Goal: Complete application form: Complete application form

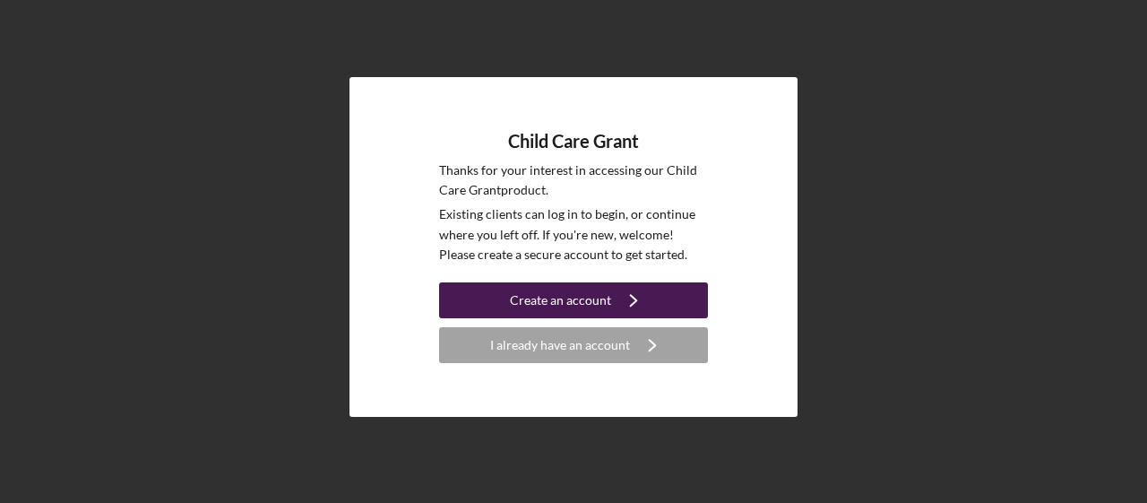
click at [624, 304] on icon "Icon/Navigate" at bounding box center [633, 300] width 45 height 45
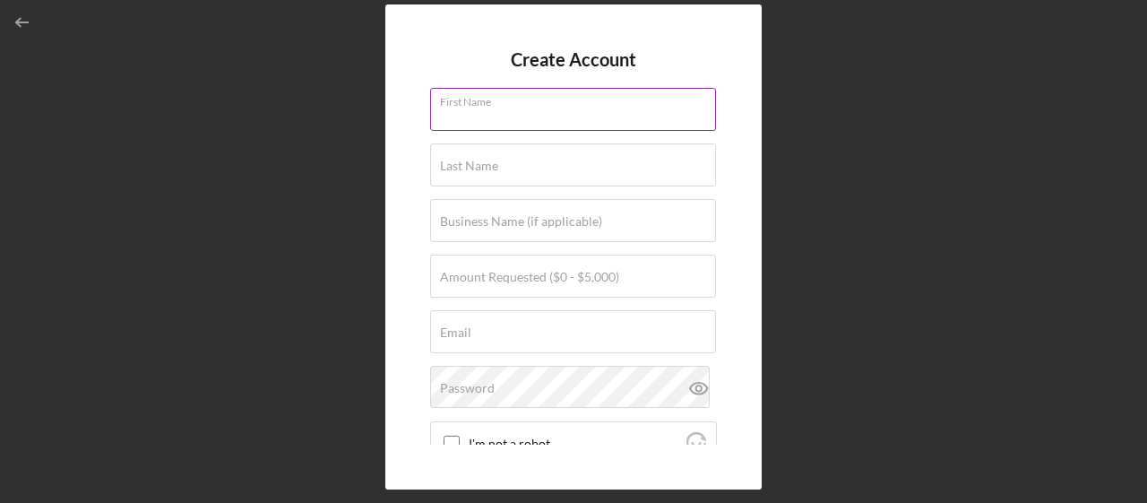
click at [508, 120] on input "First Name" at bounding box center [573, 109] width 286 height 43
type input "Soraia"
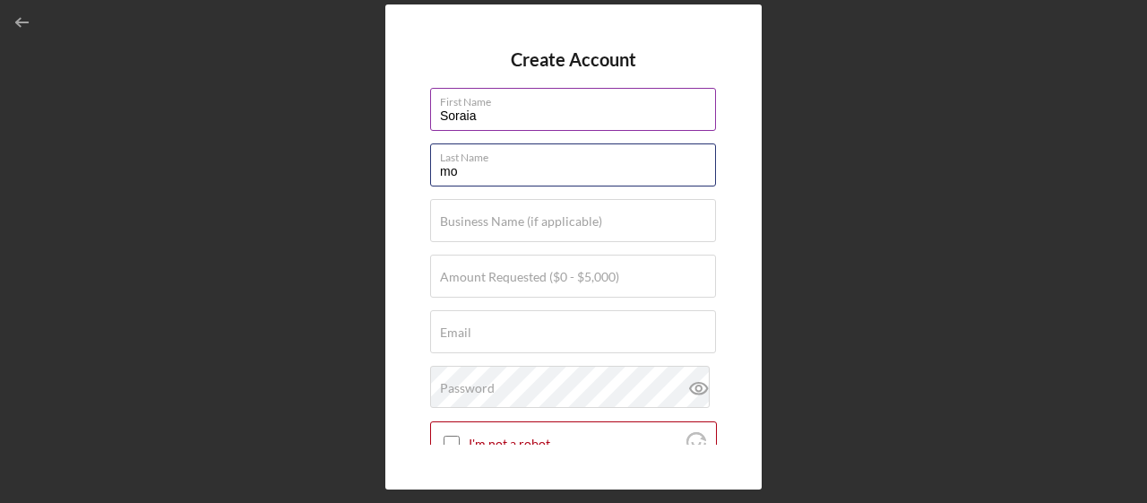
type input "m"
type input "[PERSON_NAME]"
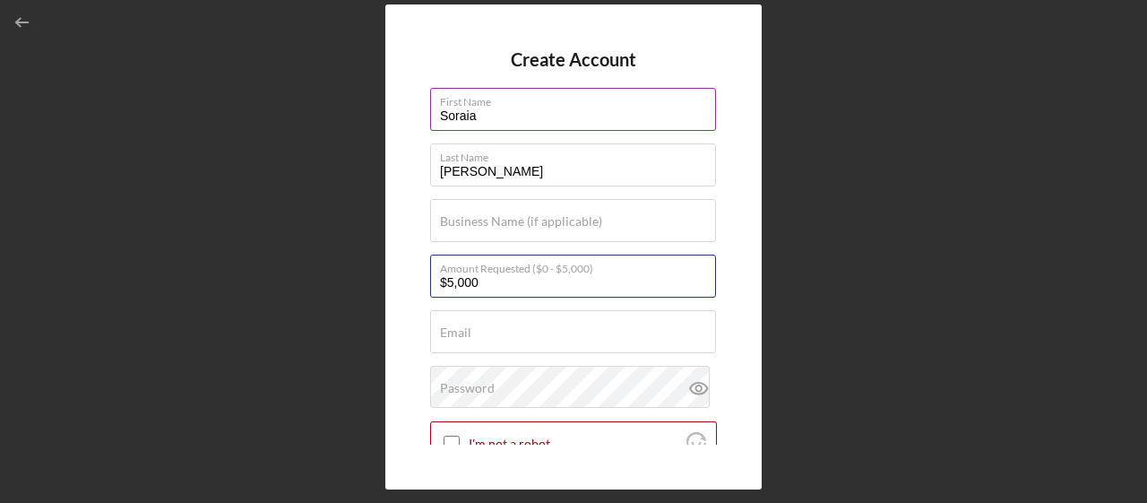
type input "$5,000"
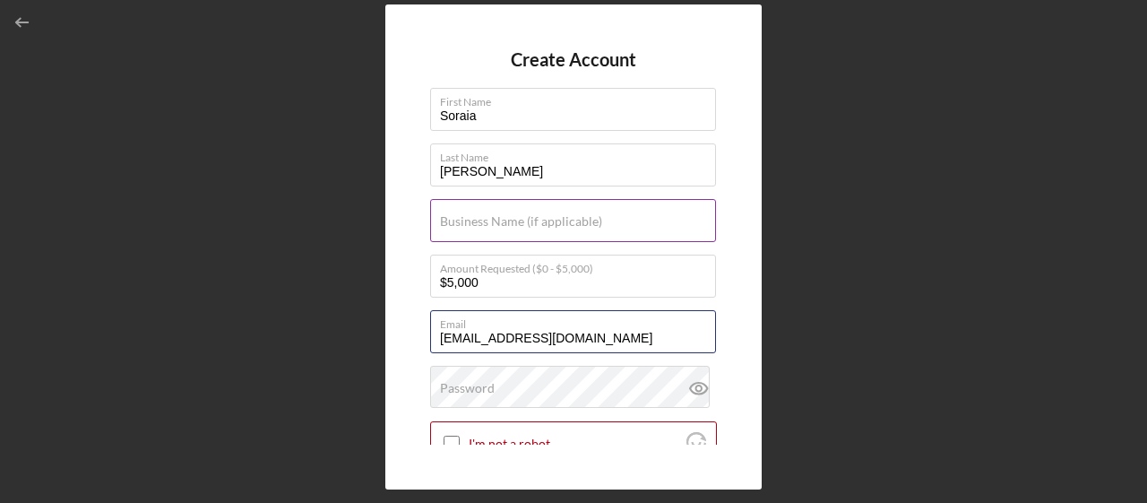
type input "[EMAIL_ADDRESS][DOMAIN_NAME]"
click at [602, 226] on div "Business Name (if applicable)" at bounding box center [573, 221] width 287 height 45
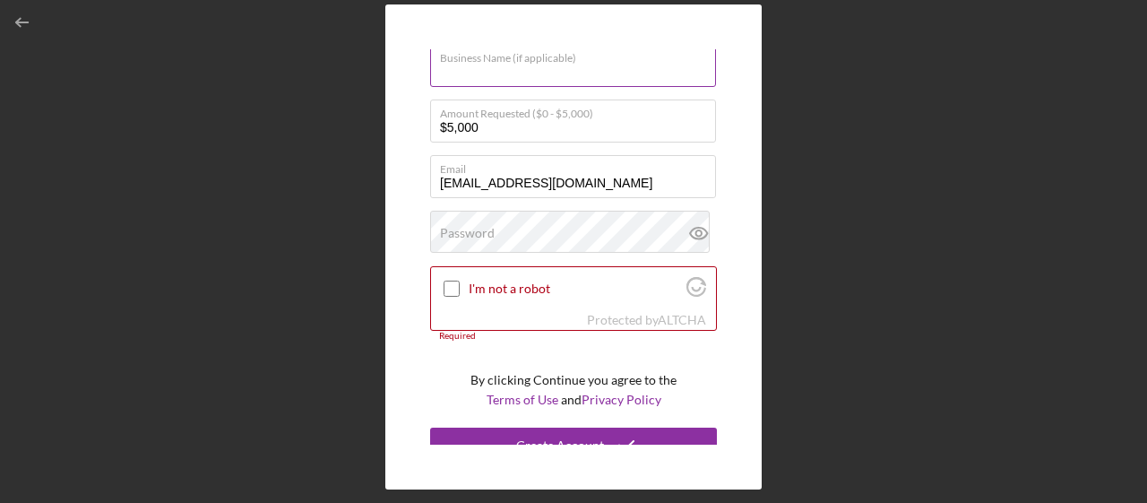
scroll to position [172, 0]
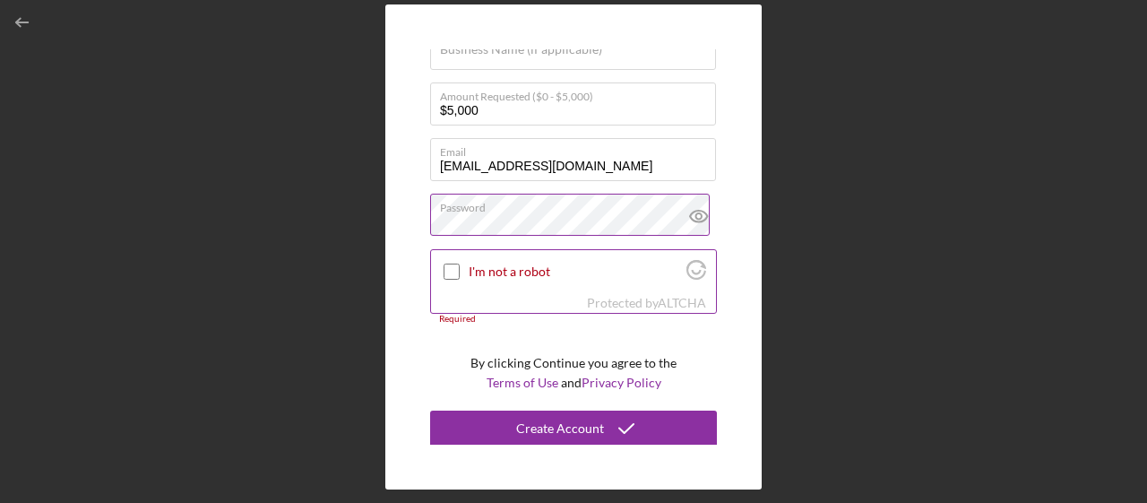
click at [448, 271] on input "I'm not a robot" at bounding box center [451, 271] width 16 height 16
checkbox input "true"
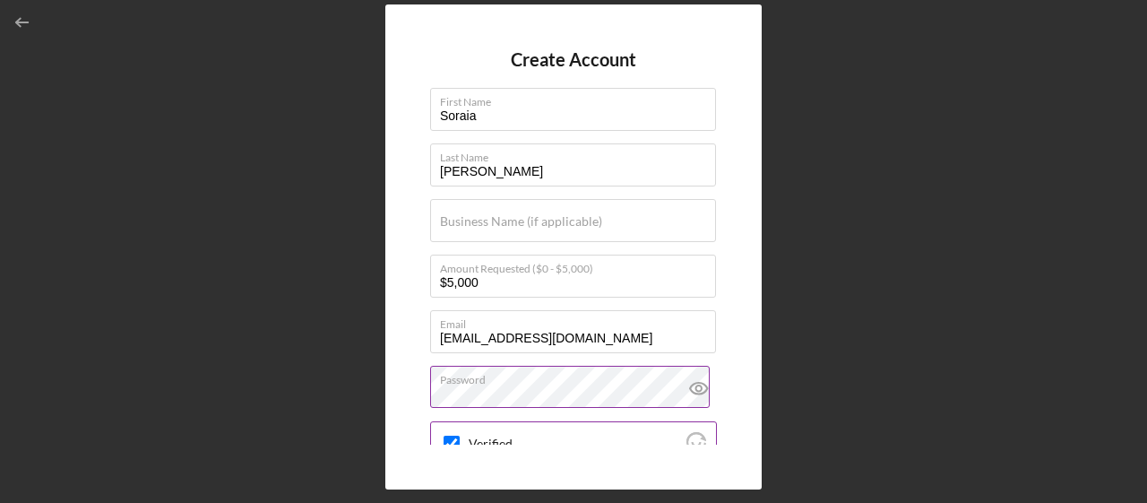
scroll to position [162, 0]
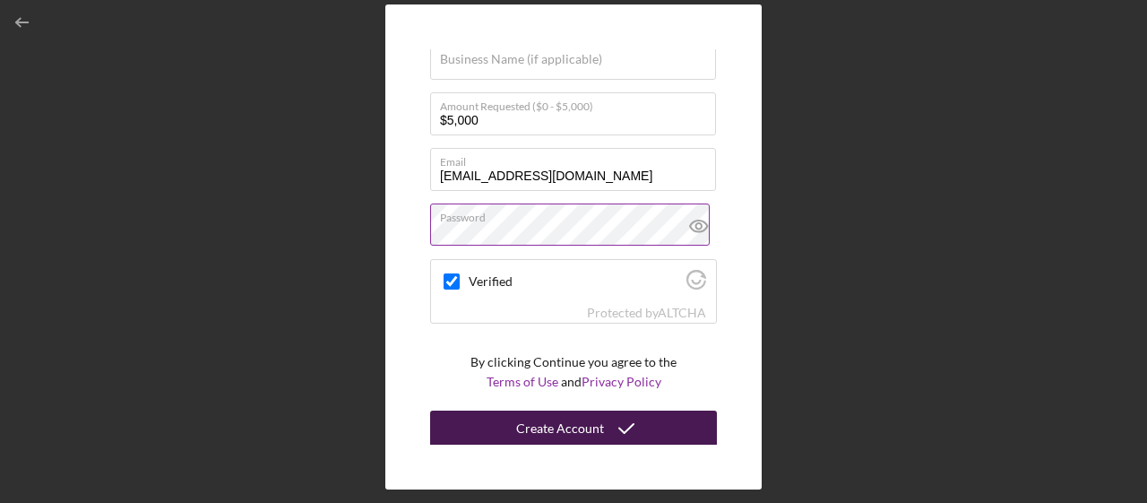
click at [582, 440] on div "Create Account" at bounding box center [560, 428] width 88 height 36
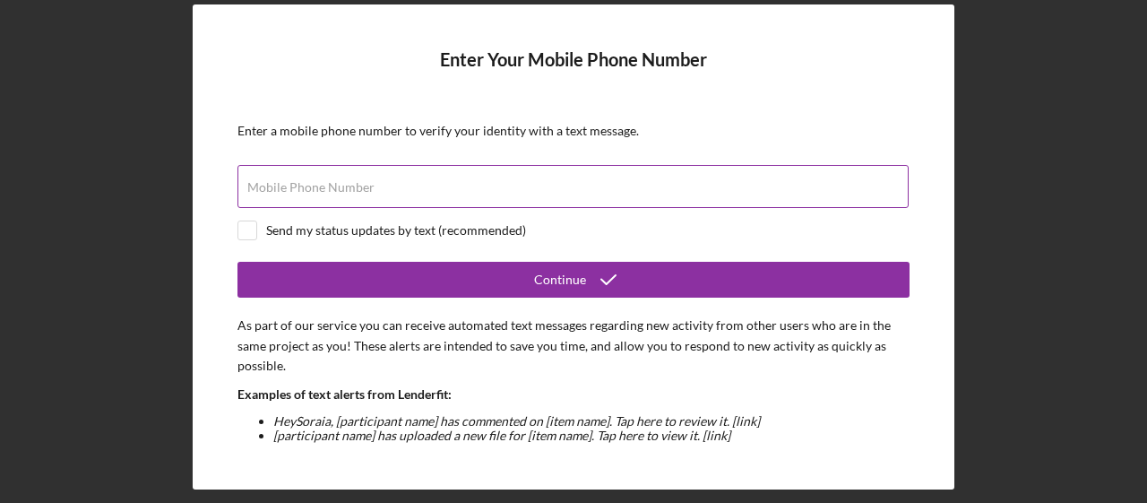
click at [461, 186] on input "Mobile Phone Number" at bounding box center [572, 186] width 671 height 43
type input "[PHONE_NUMBER]"
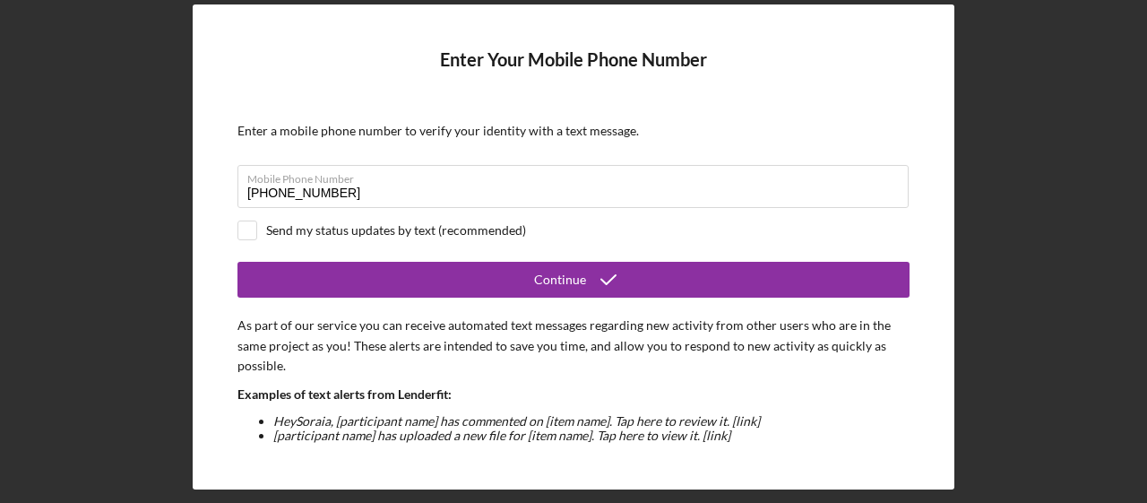
click at [358, 228] on div "Send my status updates by text (recommended)" at bounding box center [396, 230] width 260 height 14
checkbox input "true"
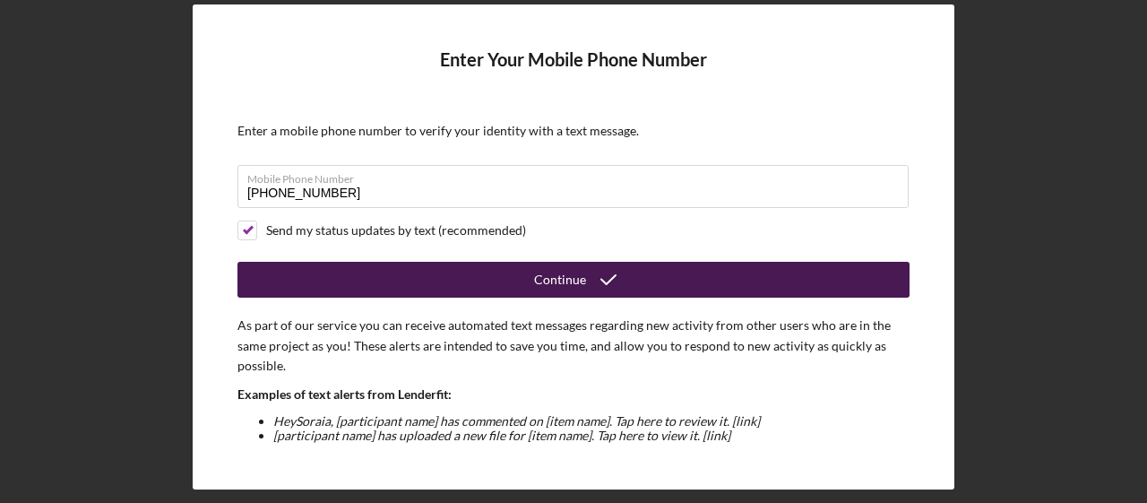
click at [572, 280] on div "Continue" at bounding box center [560, 280] width 52 height 36
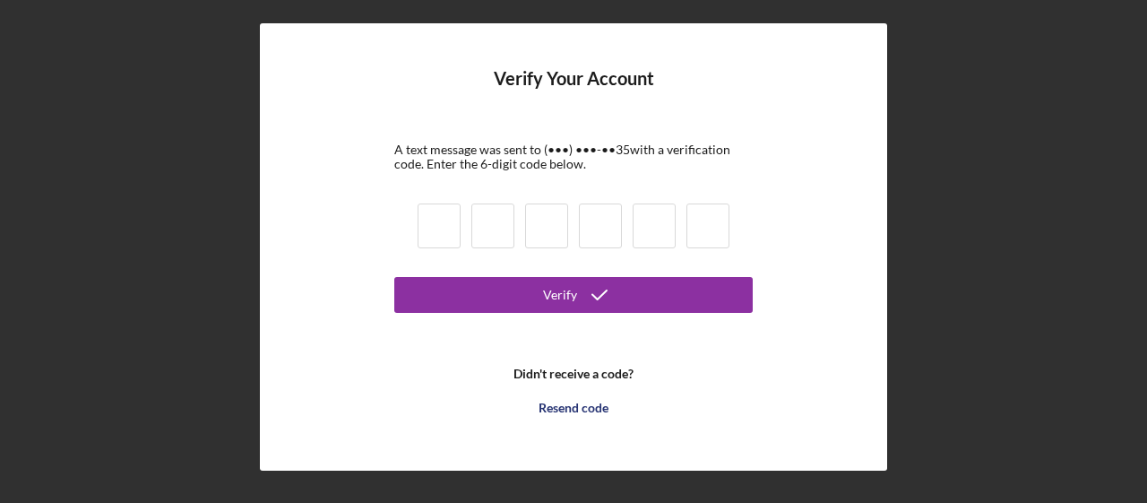
click at [435, 225] on input at bounding box center [438, 225] width 43 height 45
type input "7"
type input "5"
type input "1"
type input "8"
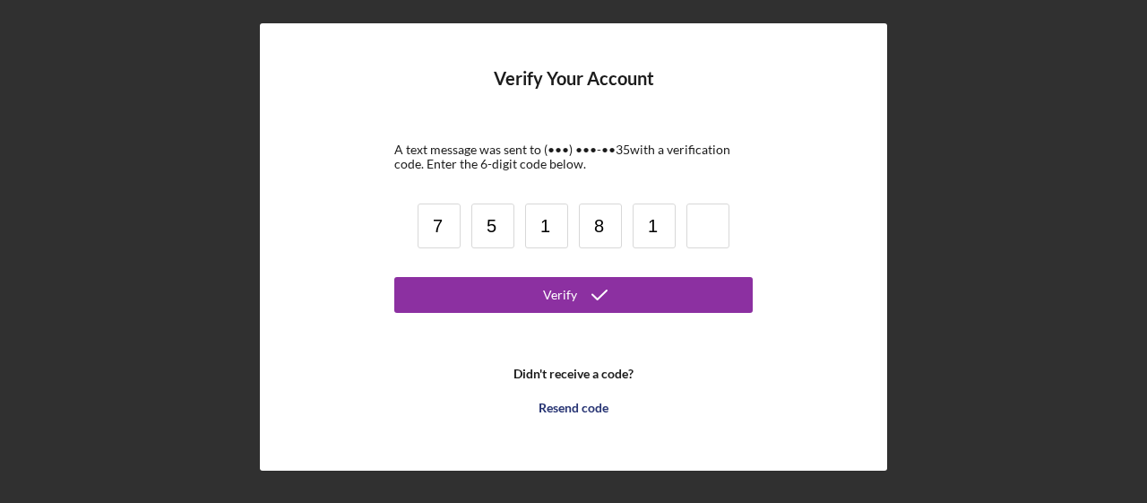
type input "1"
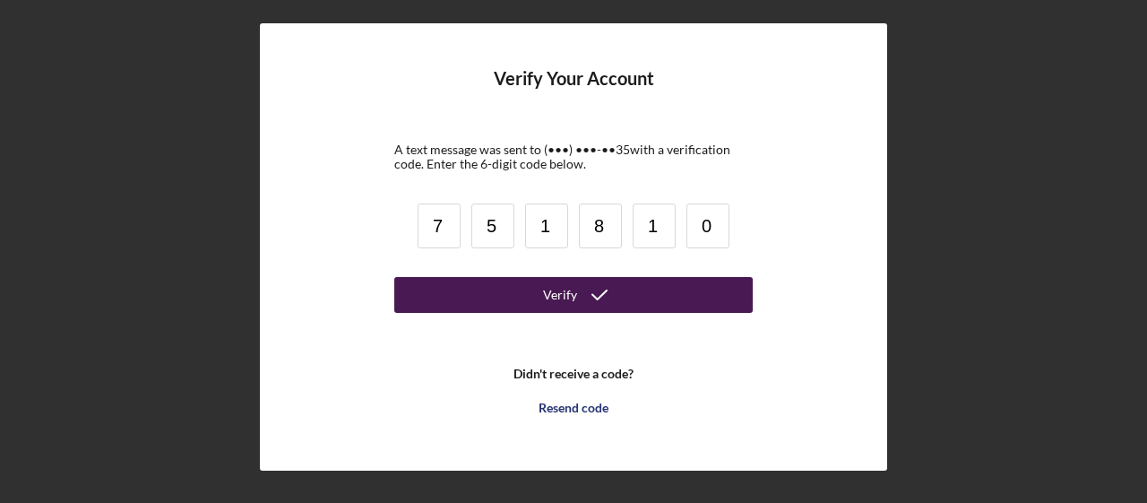
type input "0"
click at [726, 286] on button "Verify" at bounding box center [573, 295] width 358 height 36
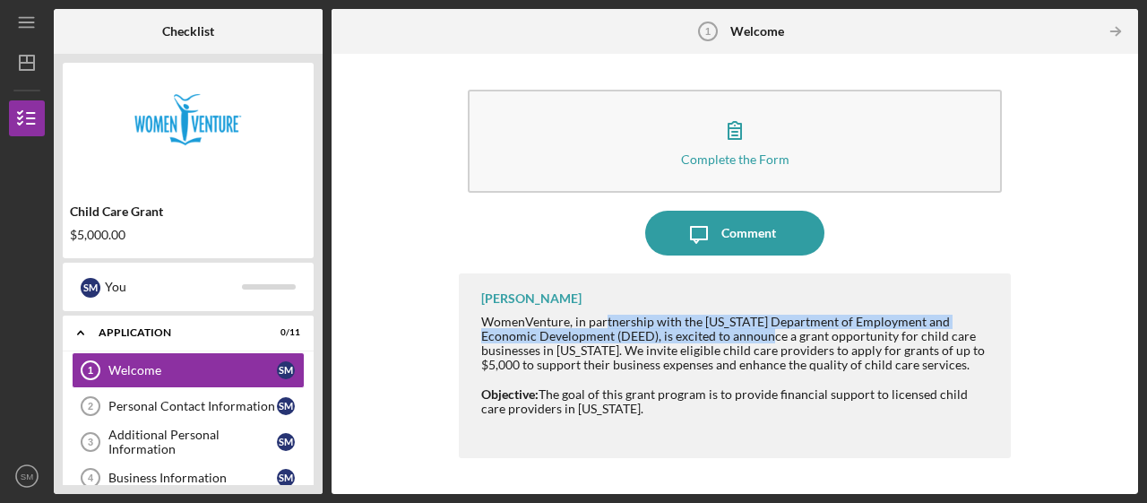
drag, startPoint x: 604, startPoint y: 324, endPoint x: 775, endPoint y: 331, distance: 171.2
click at [775, 331] on div "WomenVenture, in partnership with the [US_STATE] Department of Employment and E…" at bounding box center [737, 342] width 512 height 57
click at [711, 338] on div "WomenVenture, in partnership with the [US_STATE] Department of Employment and E…" at bounding box center [737, 342] width 512 height 57
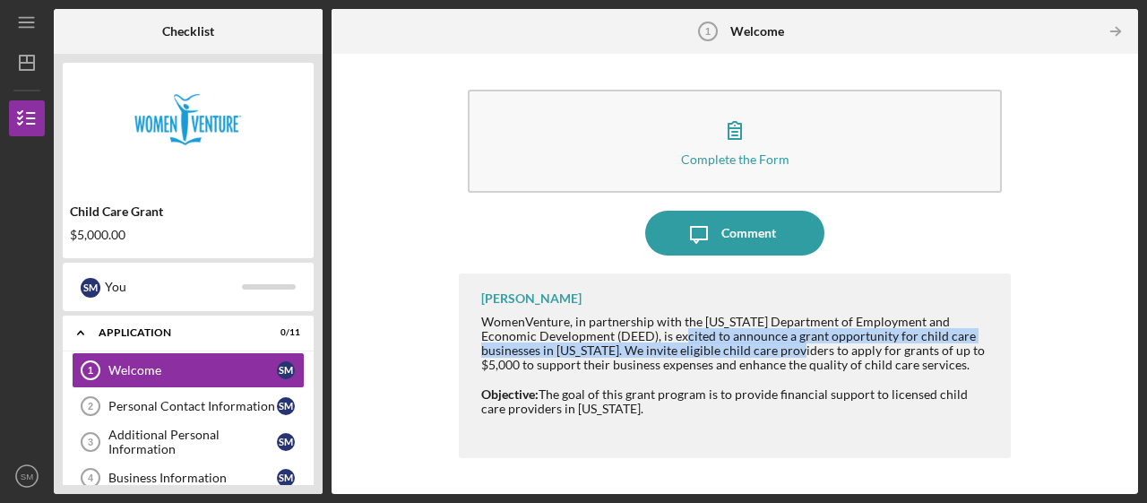
drag, startPoint x: 686, startPoint y: 335, endPoint x: 803, endPoint y: 356, distance: 118.3
click at [803, 356] on div "WomenVenture, in partnership with the [US_STATE] Department of Employment and E…" at bounding box center [737, 342] width 512 height 57
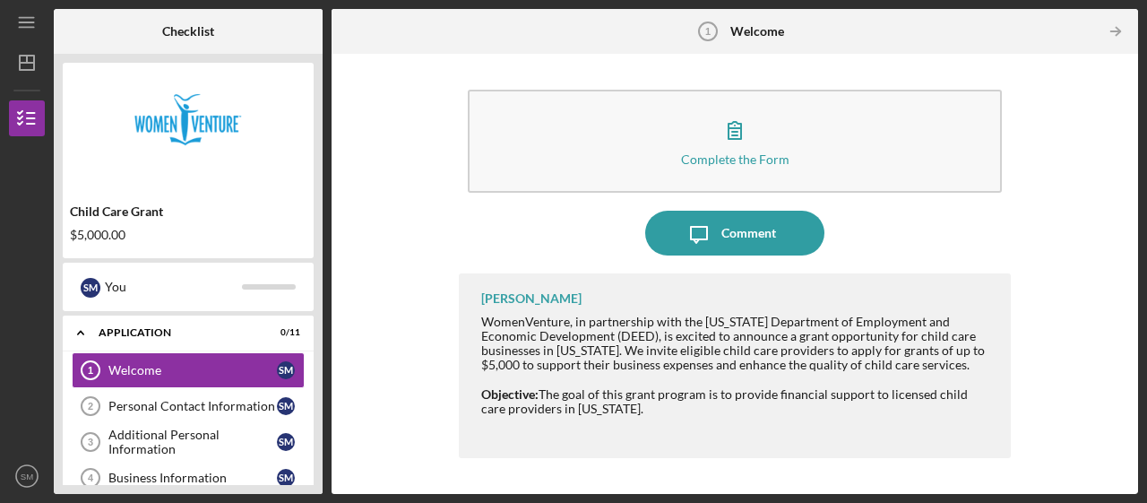
click at [706, 402] on div "Objective: The goal of this grant program is to provide financial support to li…" at bounding box center [737, 401] width 512 height 29
drag, startPoint x: 622, startPoint y: 391, endPoint x: 763, endPoint y: 390, distance: 141.6
click at [763, 390] on div "Objective: The goal of this grant program is to provide financial support to li…" at bounding box center [737, 401] width 512 height 29
click at [693, 434] on div at bounding box center [737, 437] width 512 height 14
